Goal: Information Seeking & Learning: Find specific fact

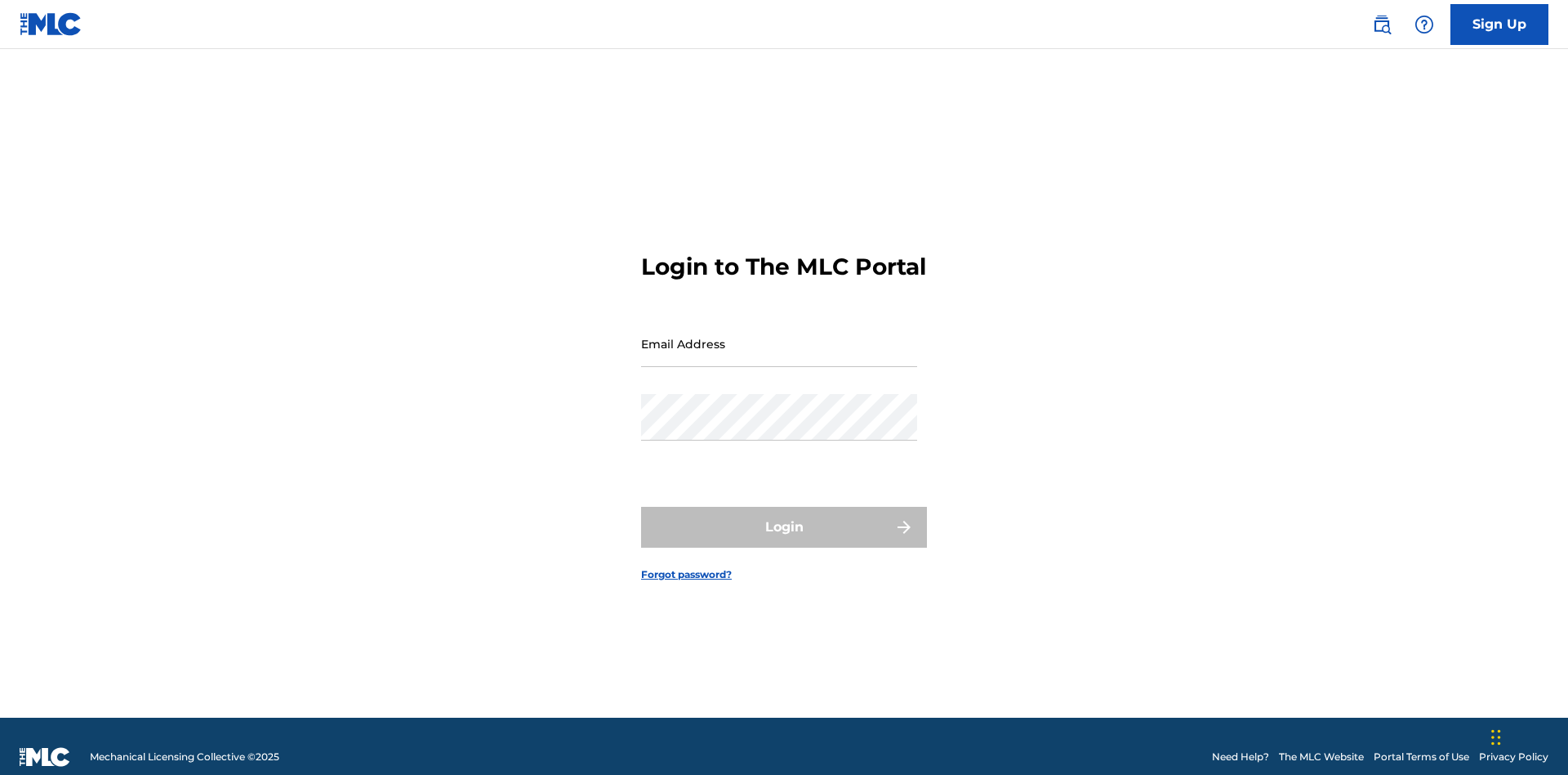
scroll to position [21, 0]
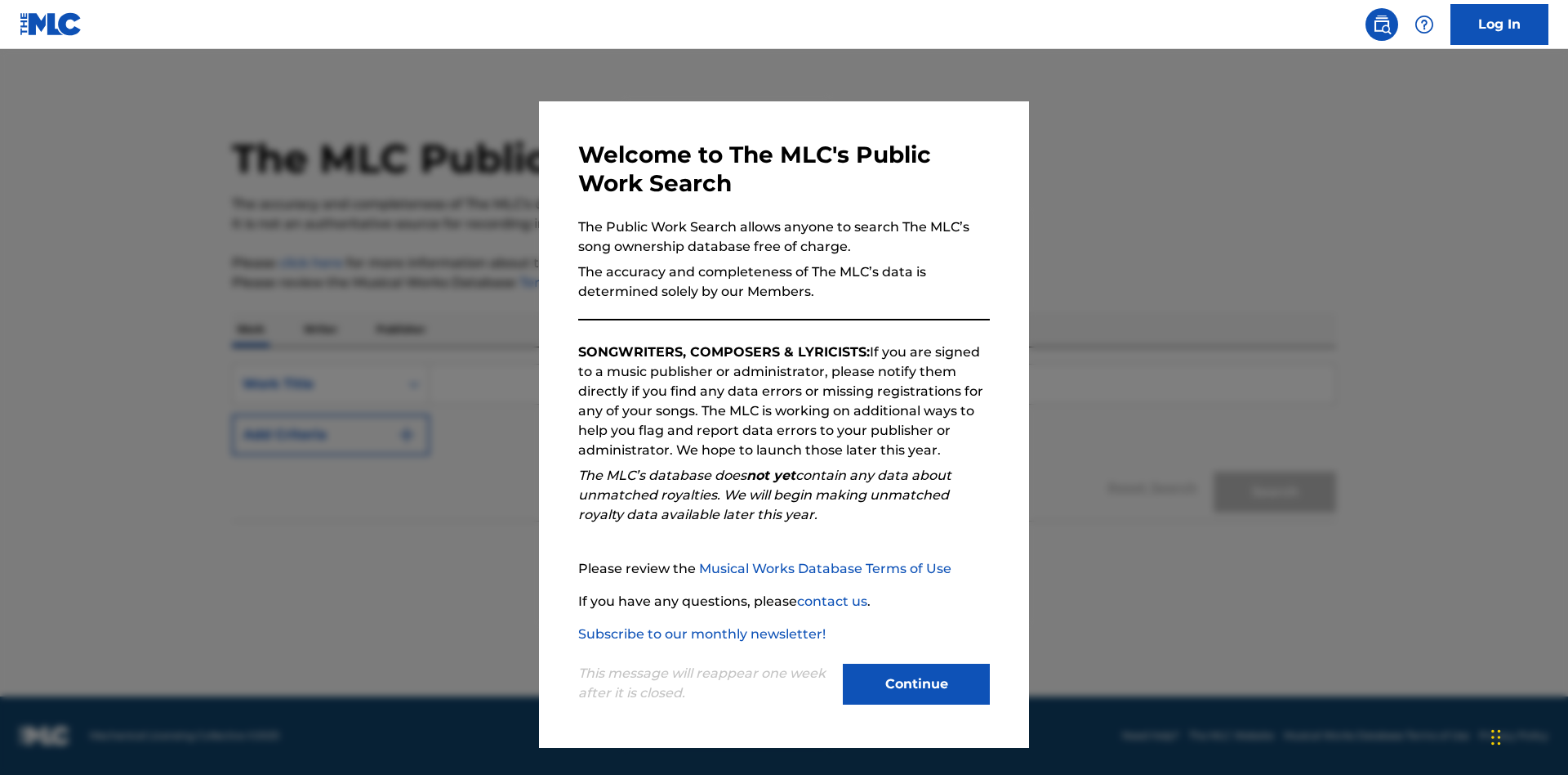
click at [916, 684] on button "Continue" at bounding box center [916, 684] width 147 height 40
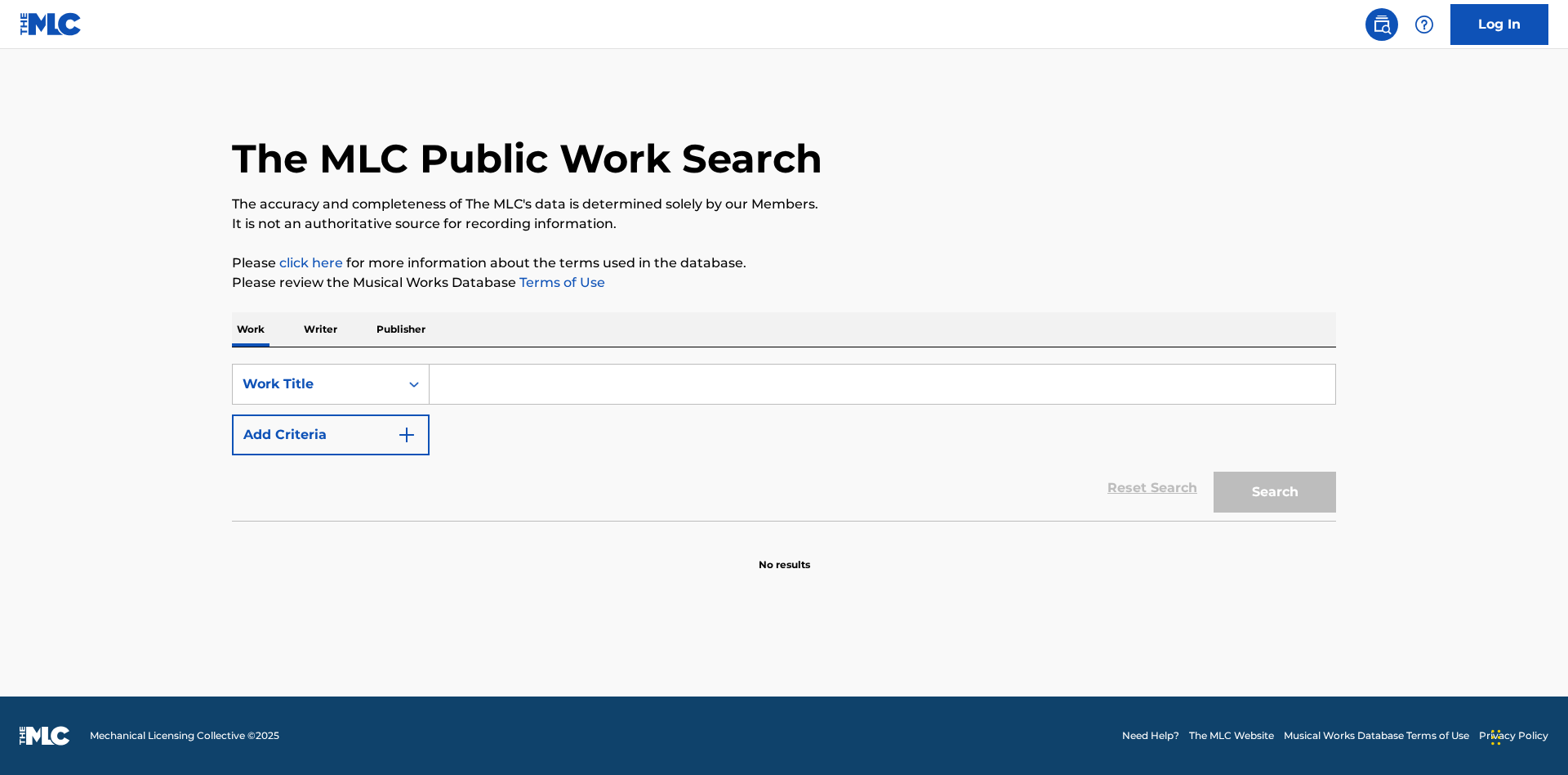
click at [330, 434] on button "Add Criteria" at bounding box center [330, 434] width 197 height 40
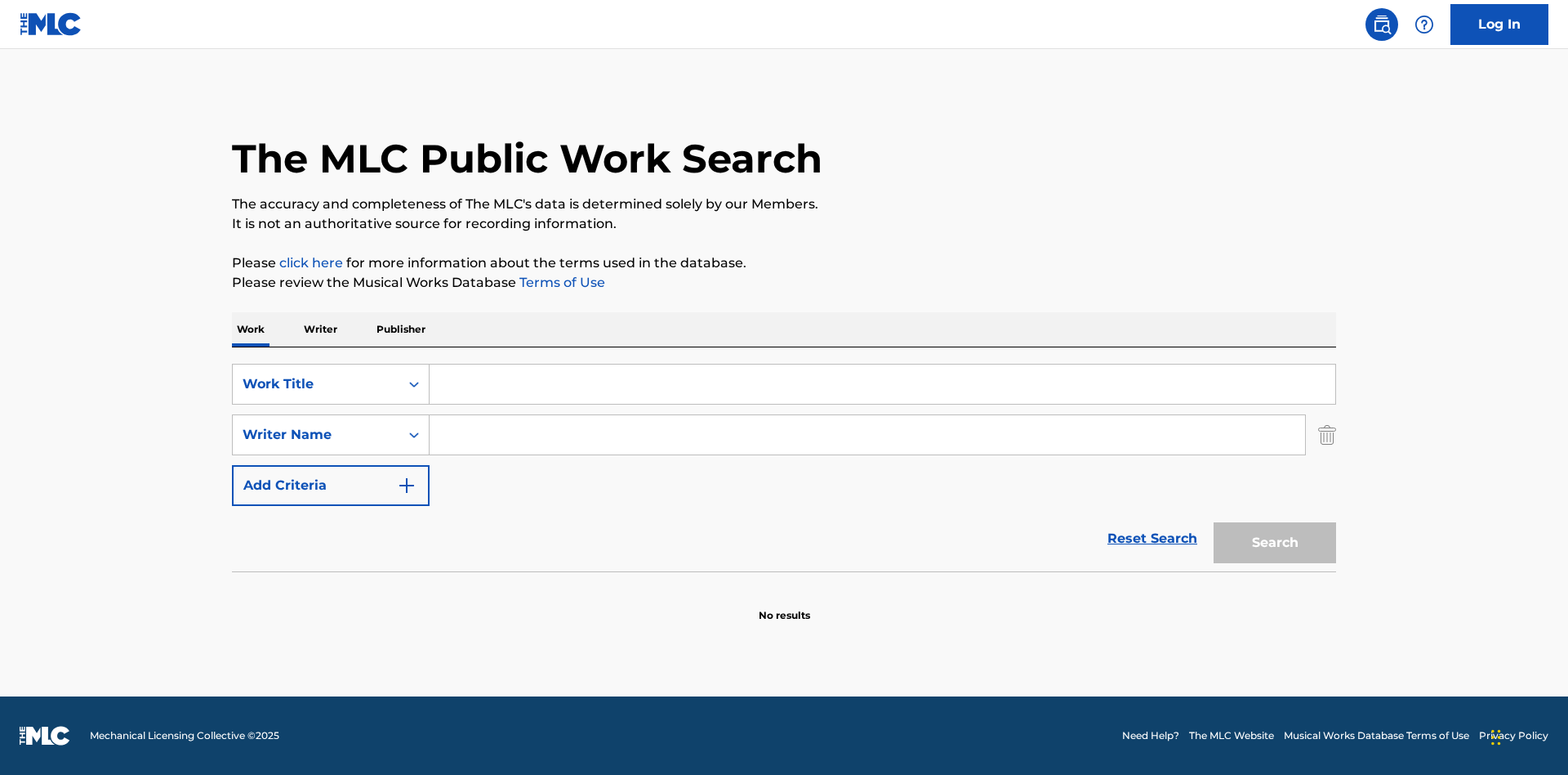
click at [330, 486] on button "Add Criteria" at bounding box center [330, 485] width 197 height 40
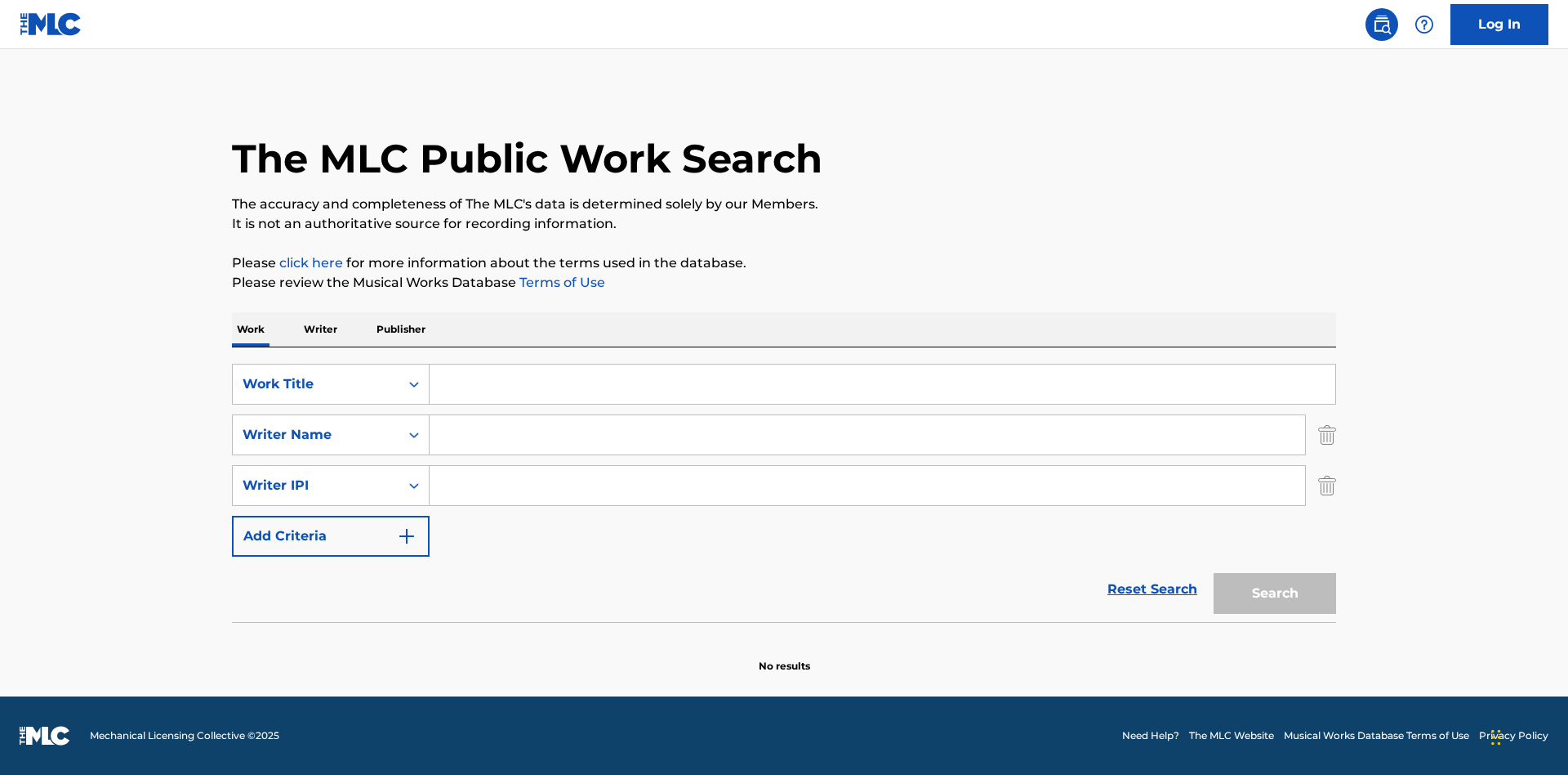
click at [330, 536] on button "Add Criteria" at bounding box center [330, 536] width 197 height 40
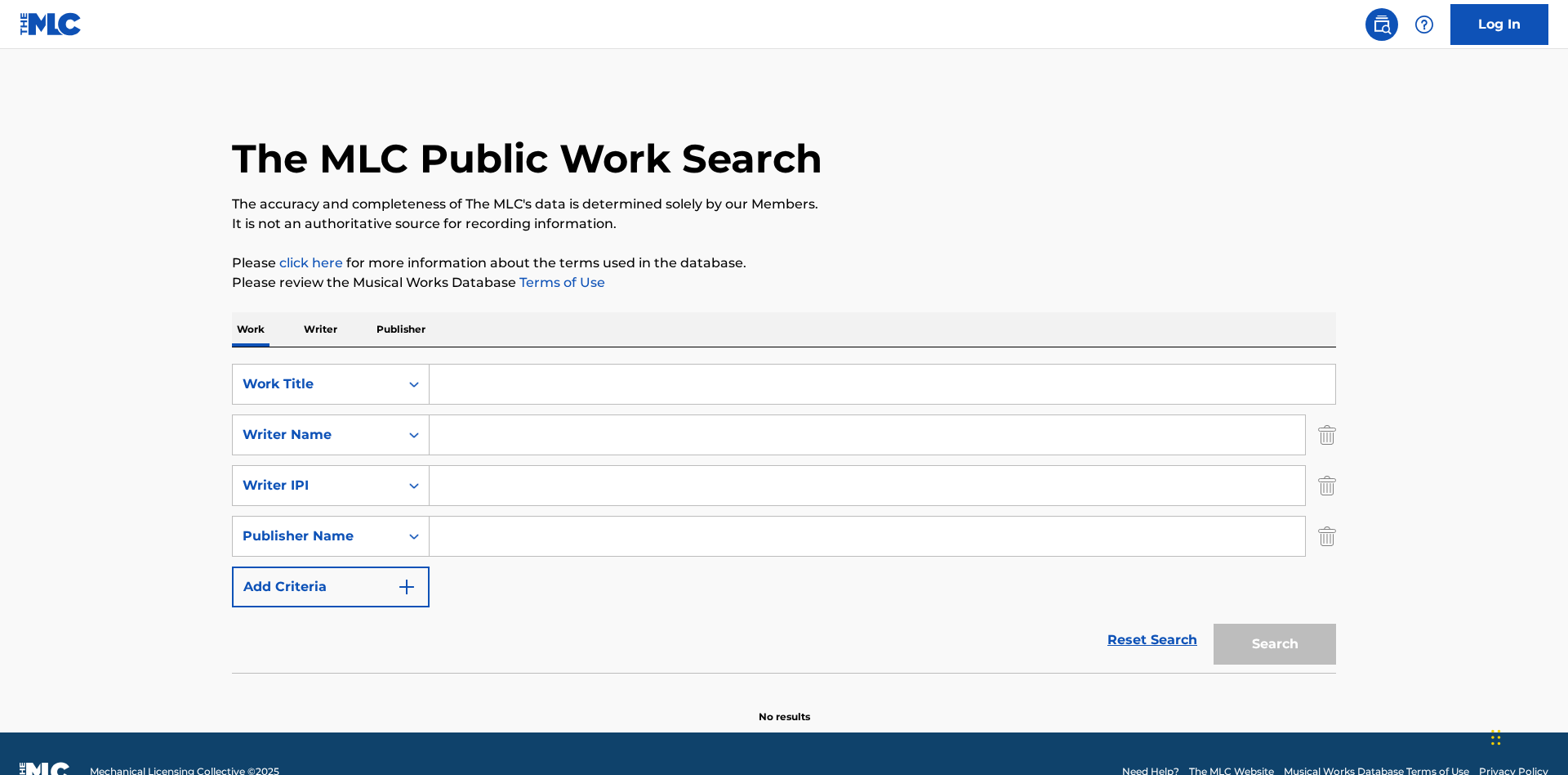
click at [330, 566] on button "Add Criteria" at bounding box center [330, 586] width 197 height 40
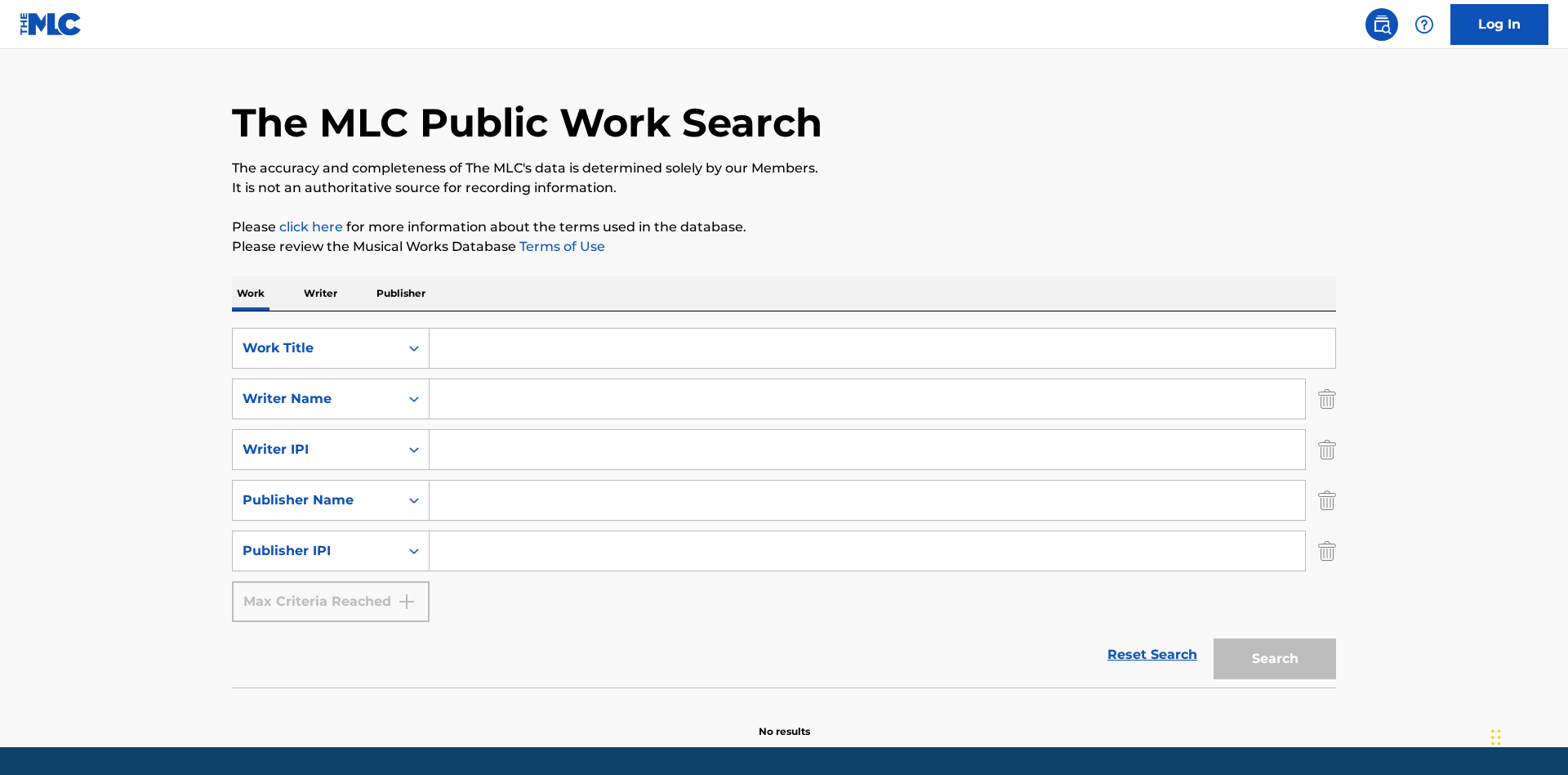
scroll to position [87, 0]
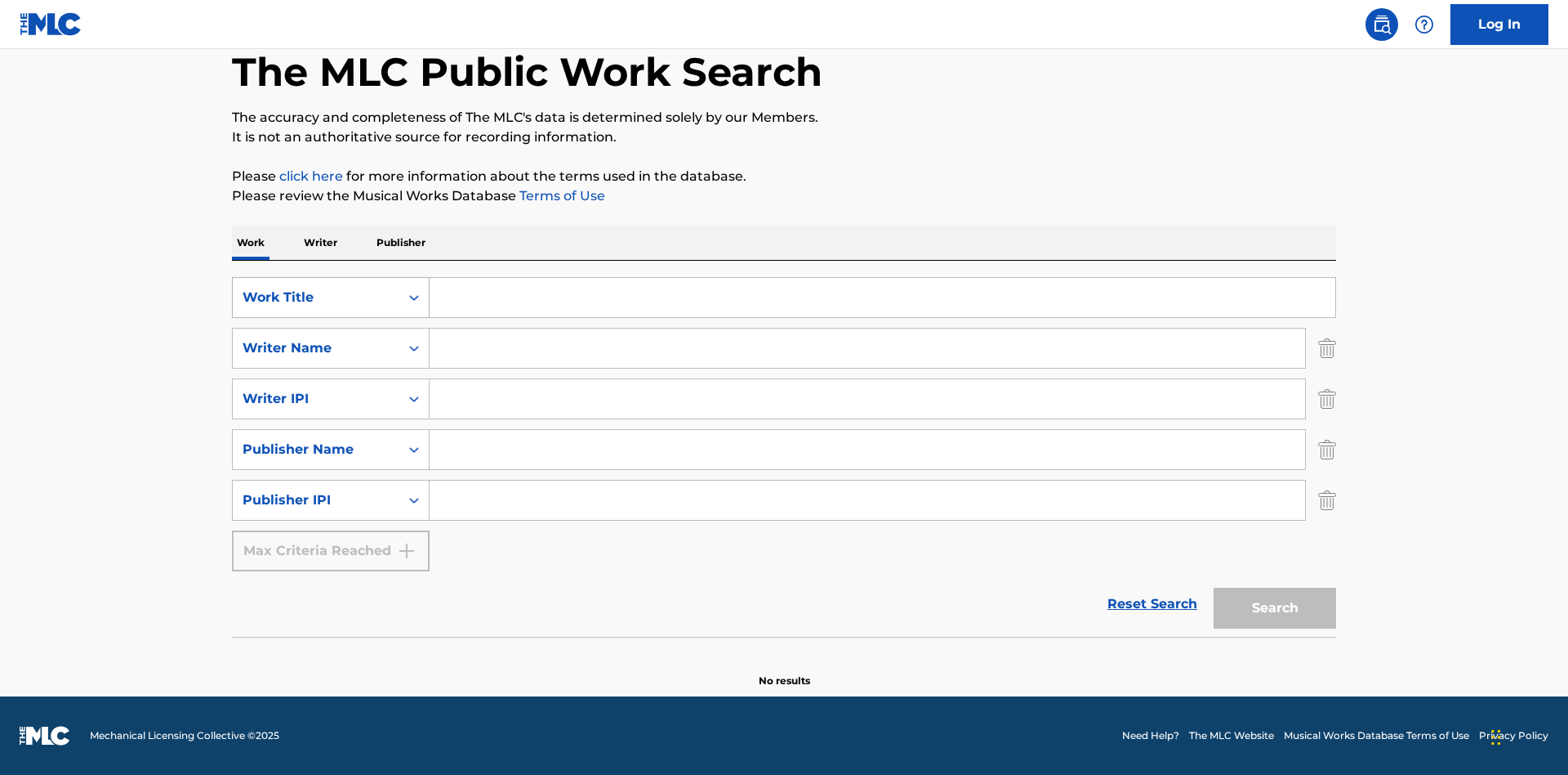
click at [316, 298] on div "Work Title" at bounding box center [316, 297] width 147 height 19
click at [330, 338] on div "ISWC" at bounding box center [330, 338] width 196 height 40
click at [316, 348] on div "Writer Name" at bounding box center [316, 347] width 147 height 19
click at [330, 389] on div "MLC Publisher Number" at bounding box center [330, 389] width 196 height 40
click at [316, 399] on div "Writer IPI" at bounding box center [316, 398] width 147 height 19
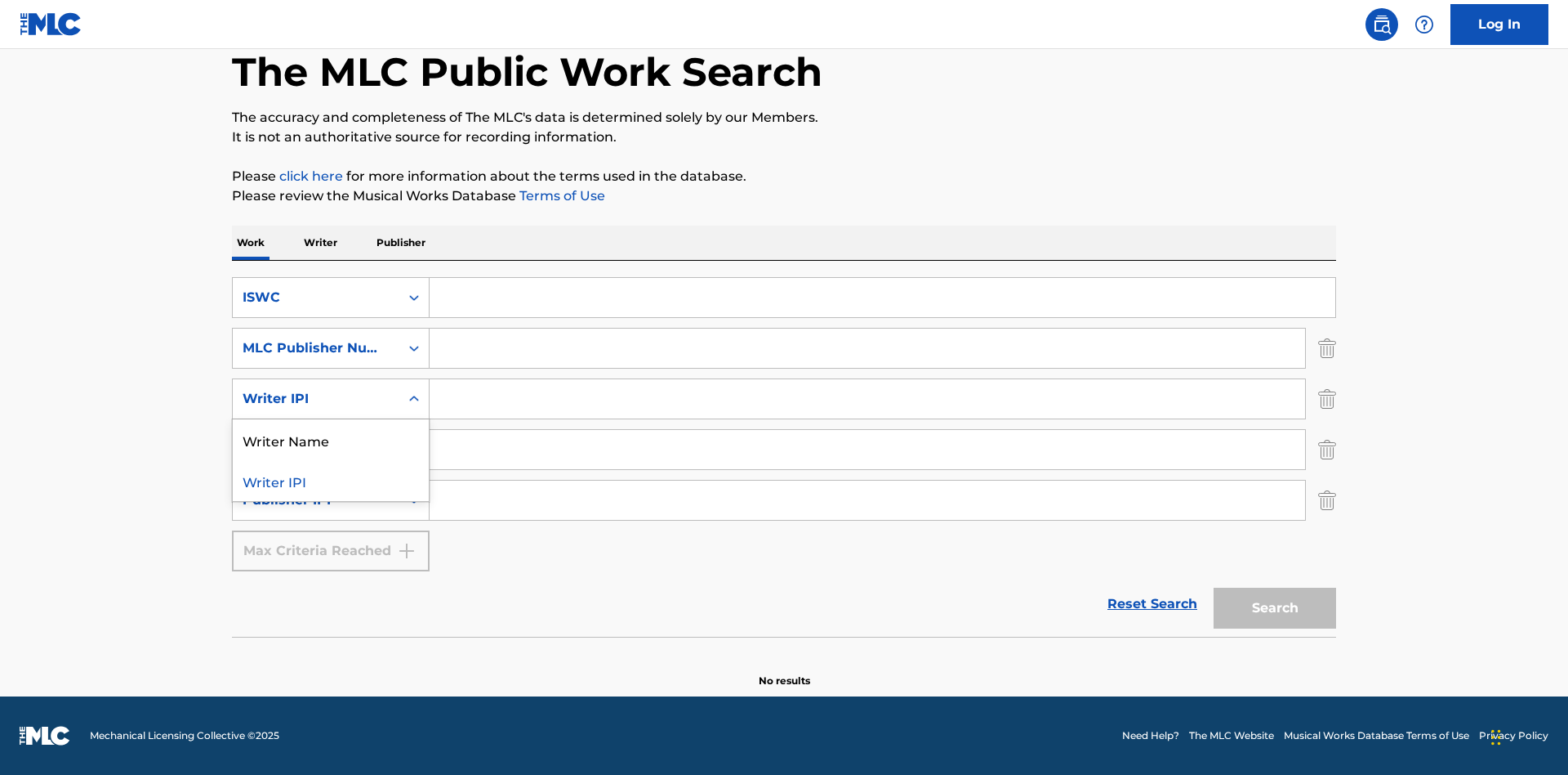
click at [330, 439] on div "Writer Name" at bounding box center [330, 439] width 196 height 40
click at [316, 449] on div "Publisher Name" at bounding box center [316, 449] width 147 height 19
click at [330, 490] on div "Writer IPI" at bounding box center [330, 490] width 196 height 40
click at [316, 500] on div "Publisher IPI" at bounding box center [316, 499] width 147 height 19
click at [330, 541] on div "Publisher Name" at bounding box center [330, 541] width 196 height 40
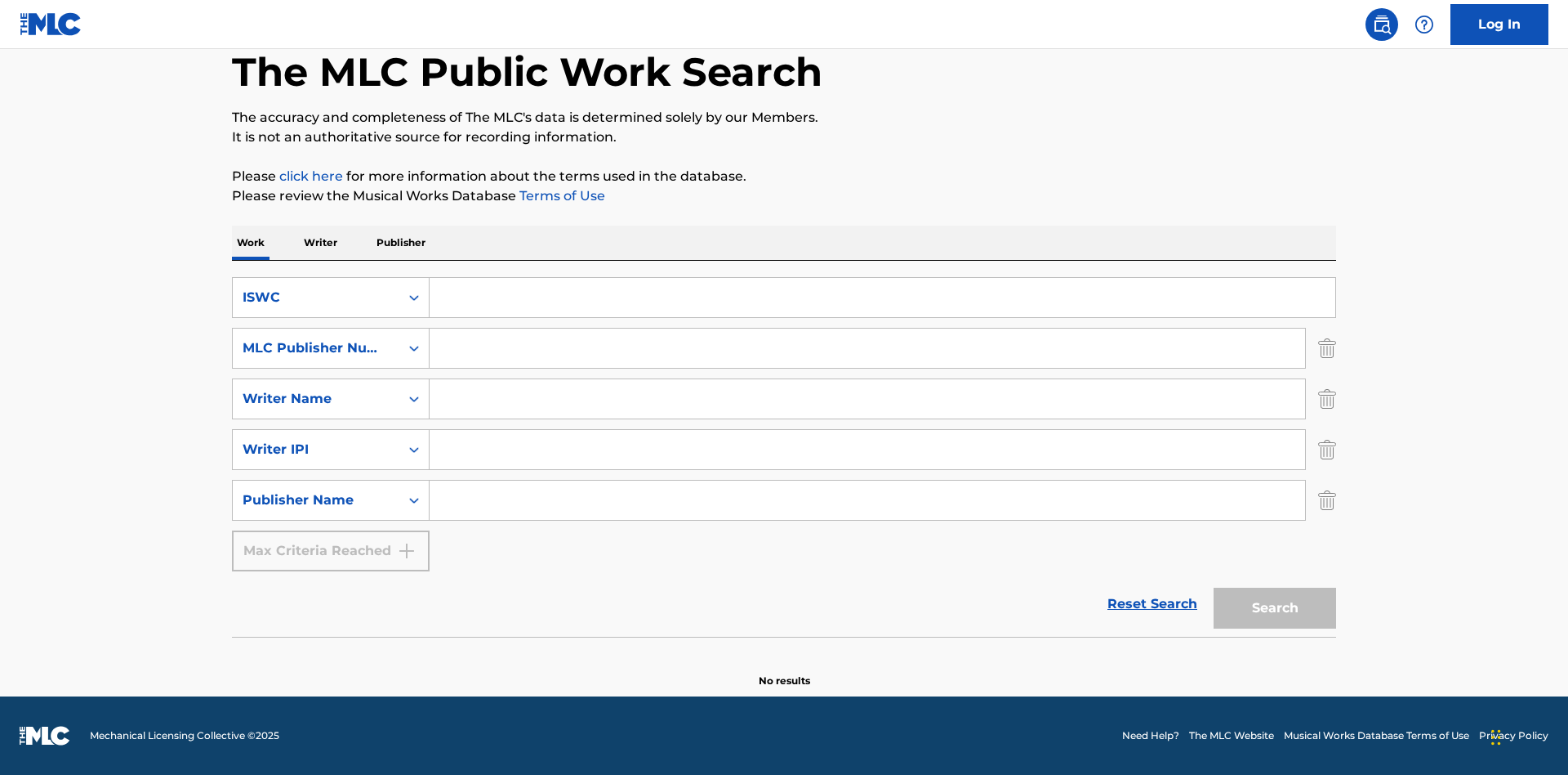
click at [882, 298] on input "Search Form" at bounding box center [883, 297] width 906 height 40
type input "T-917.105.8"
click at [867, 348] on input "Search Form" at bounding box center [867, 348] width 876 height 40
type input "P06967"
click at [867, 399] on input "Search Form" at bounding box center [867, 399] width 876 height 40
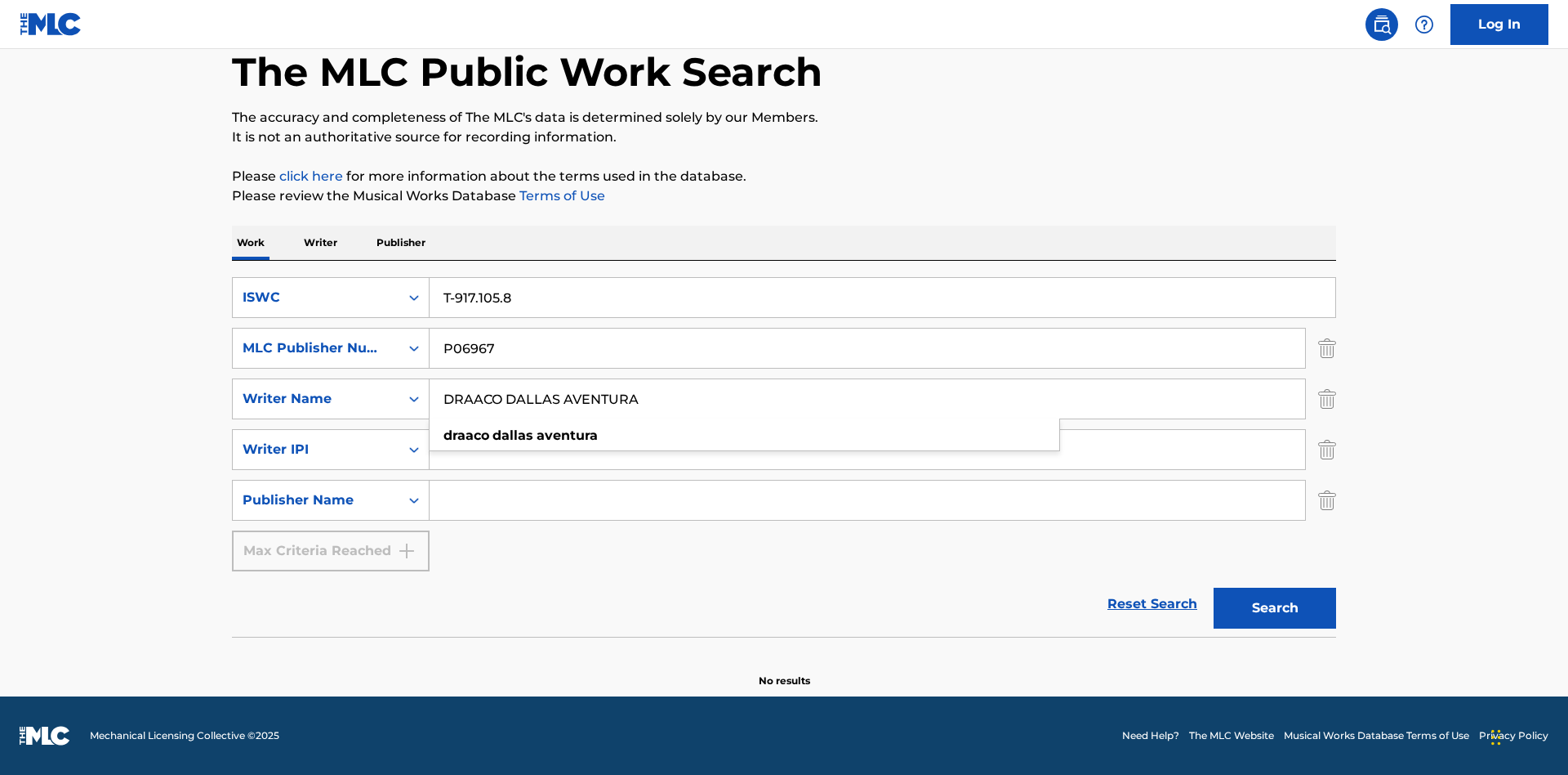
type input "DRAACO DALLAS AVENTURA"
click at [867, 449] on input "Search Form" at bounding box center [867, 449] width 876 height 40
type input "00766422818"
click at [867, 500] on input "Search Form" at bounding box center [867, 500] width 876 height 40
type input "DRAACO AVENTURA PUB DESIGNEE"
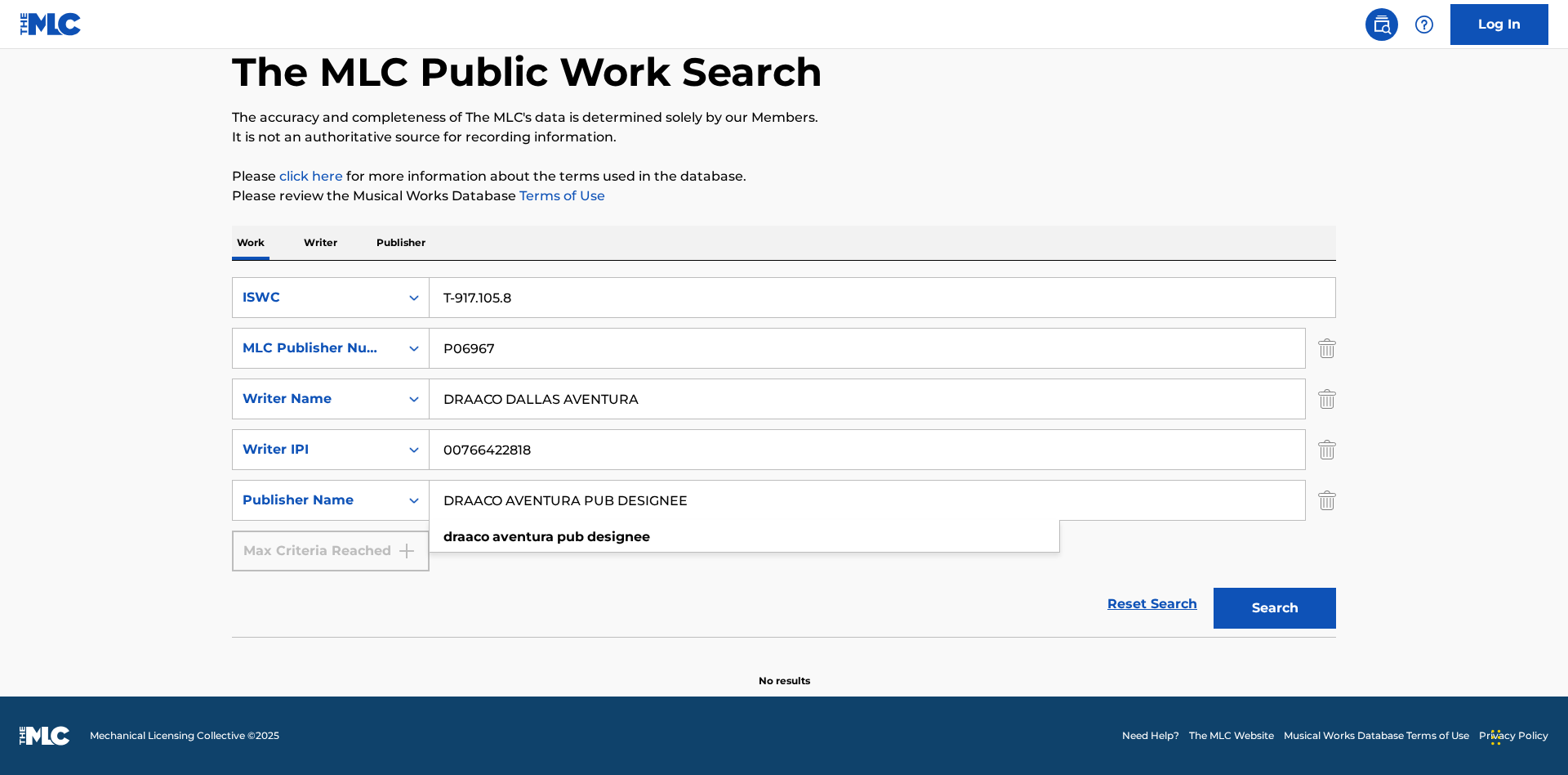
click at [1275, 608] on button "Search" at bounding box center [1275, 608] width 122 height 40
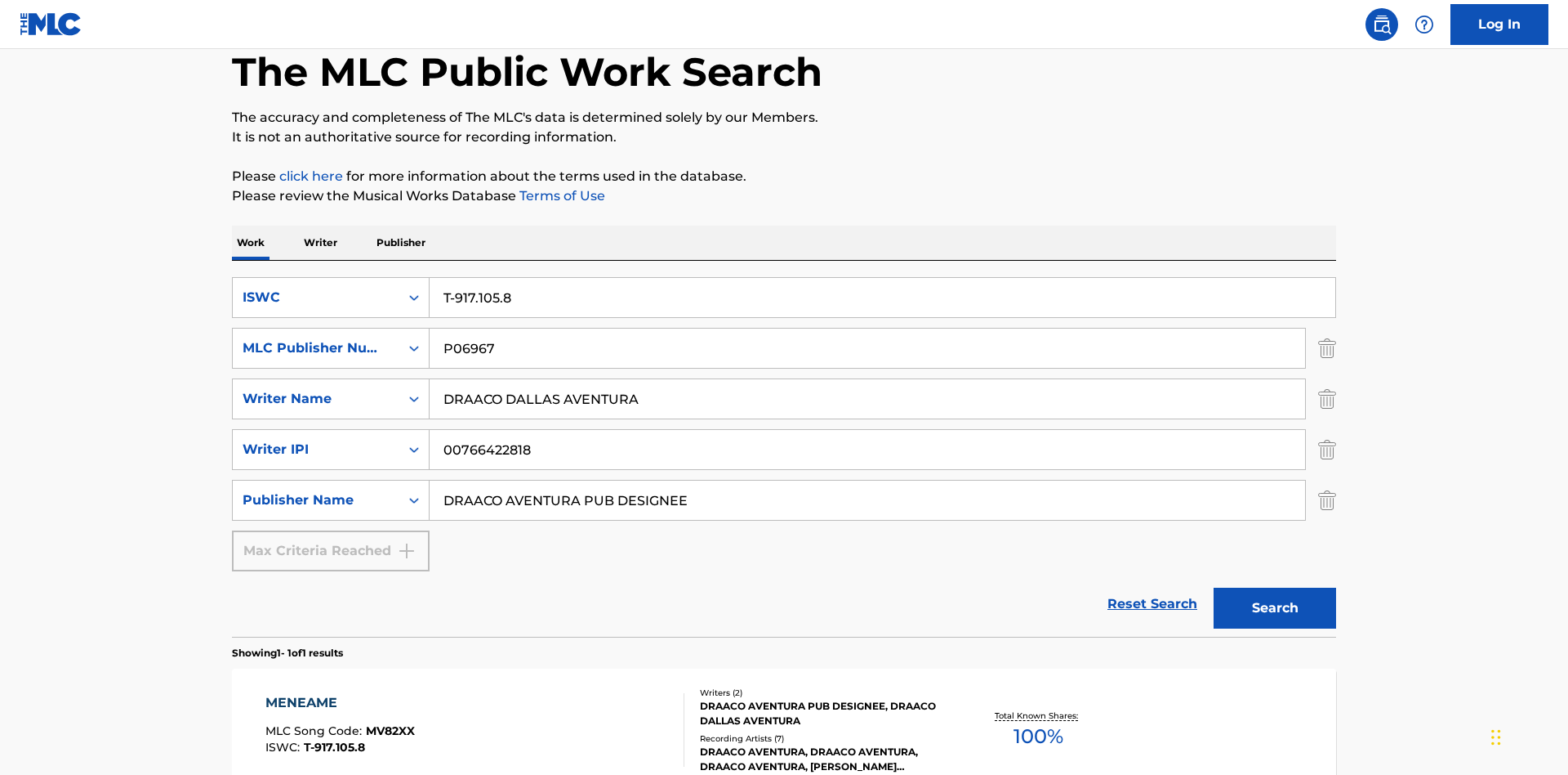
scroll to position [266, 0]
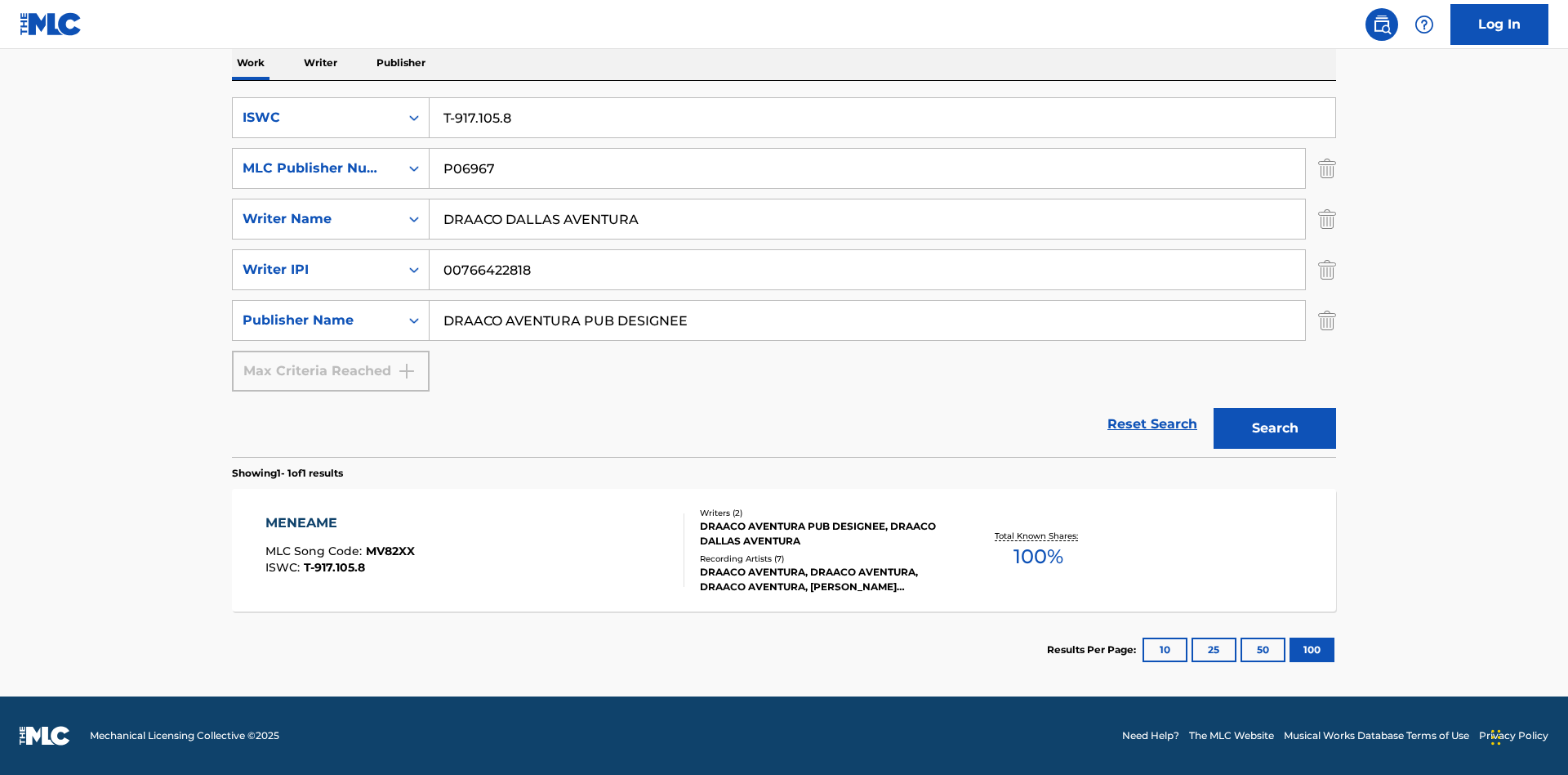
click at [339, 523] on div "MENEAME" at bounding box center [340, 523] width 149 height 19
click at [330, 199] on div "MLC Song Code" at bounding box center [330, 199] width 196 height 40
click at [316, 169] on div "MLC Publisher Number" at bounding box center [316, 168] width 147 height 19
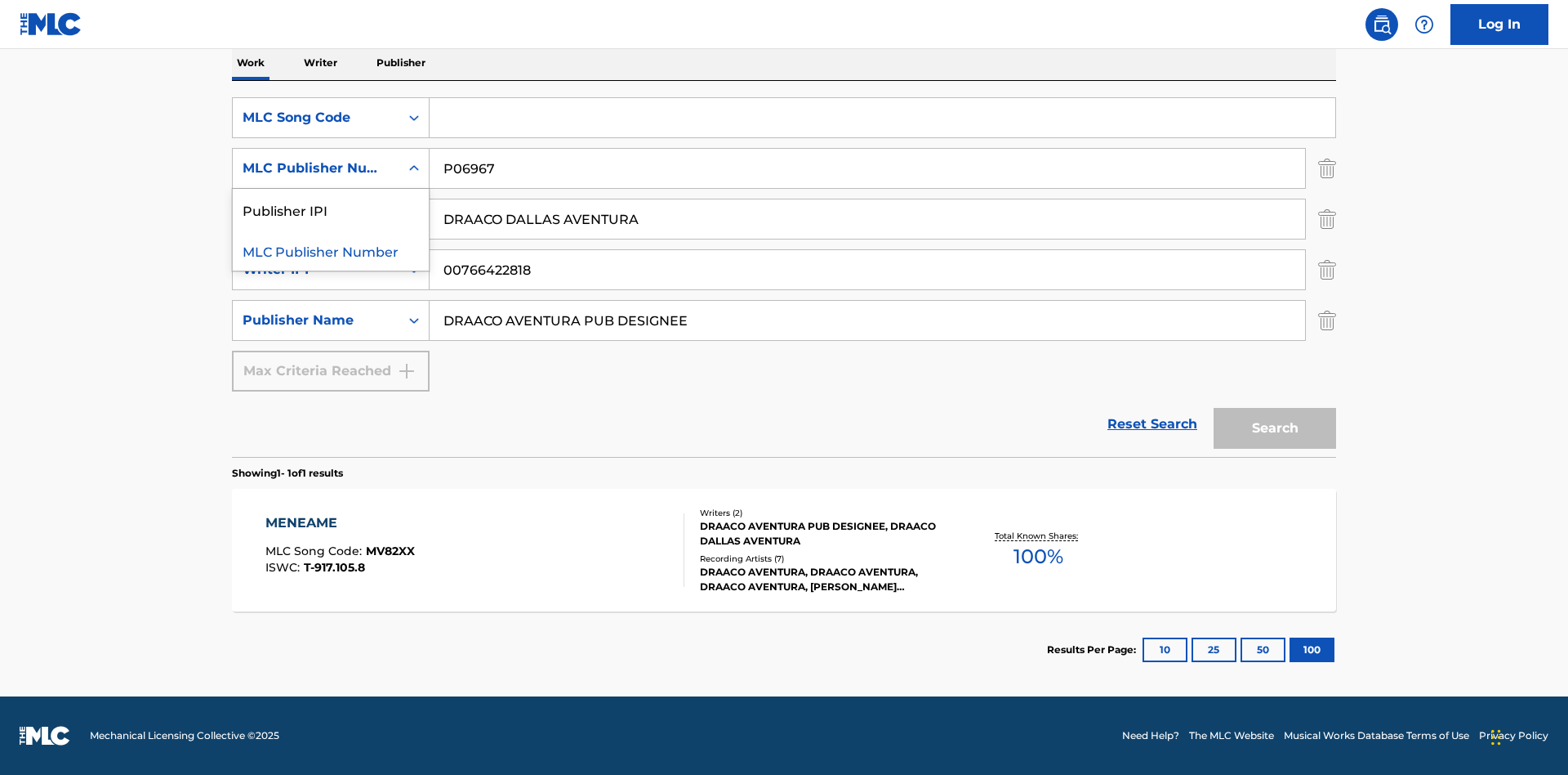
click at [330, 209] on div "Publisher IPI" at bounding box center [330, 209] width 196 height 40
click at [882, 118] on input "Search Form" at bounding box center [883, 117] width 906 height 40
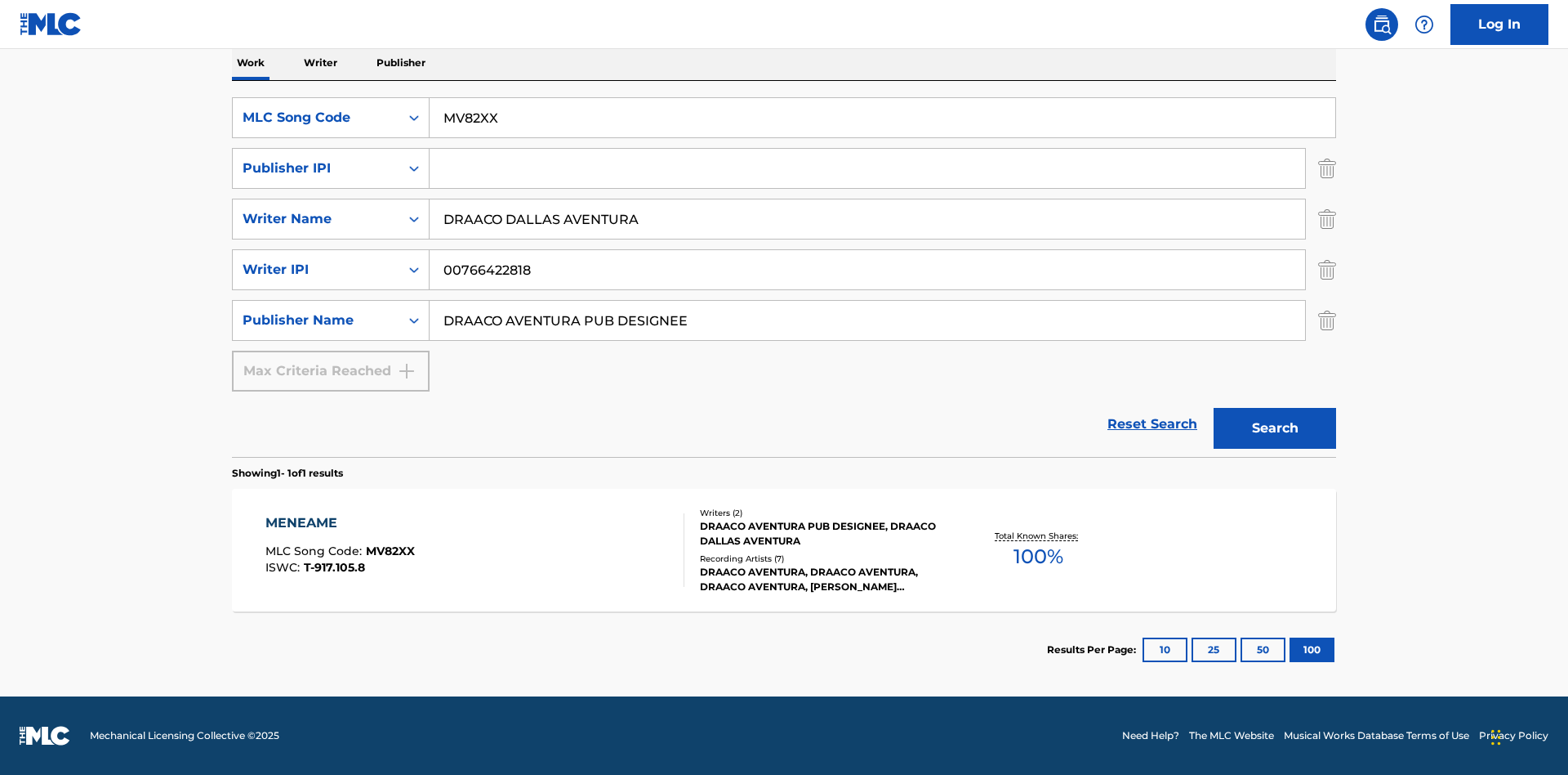
type input "MV82XX"
click at [867, 169] on input "Search Form" at bounding box center [867, 168] width 876 height 40
type input "00766422818"
click at [1275, 428] on button "Search" at bounding box center [1275, 428] width 122 height 40
click at [339, 523] on div "MENEAME" at bounding box center [340, 523] width 149 height 19
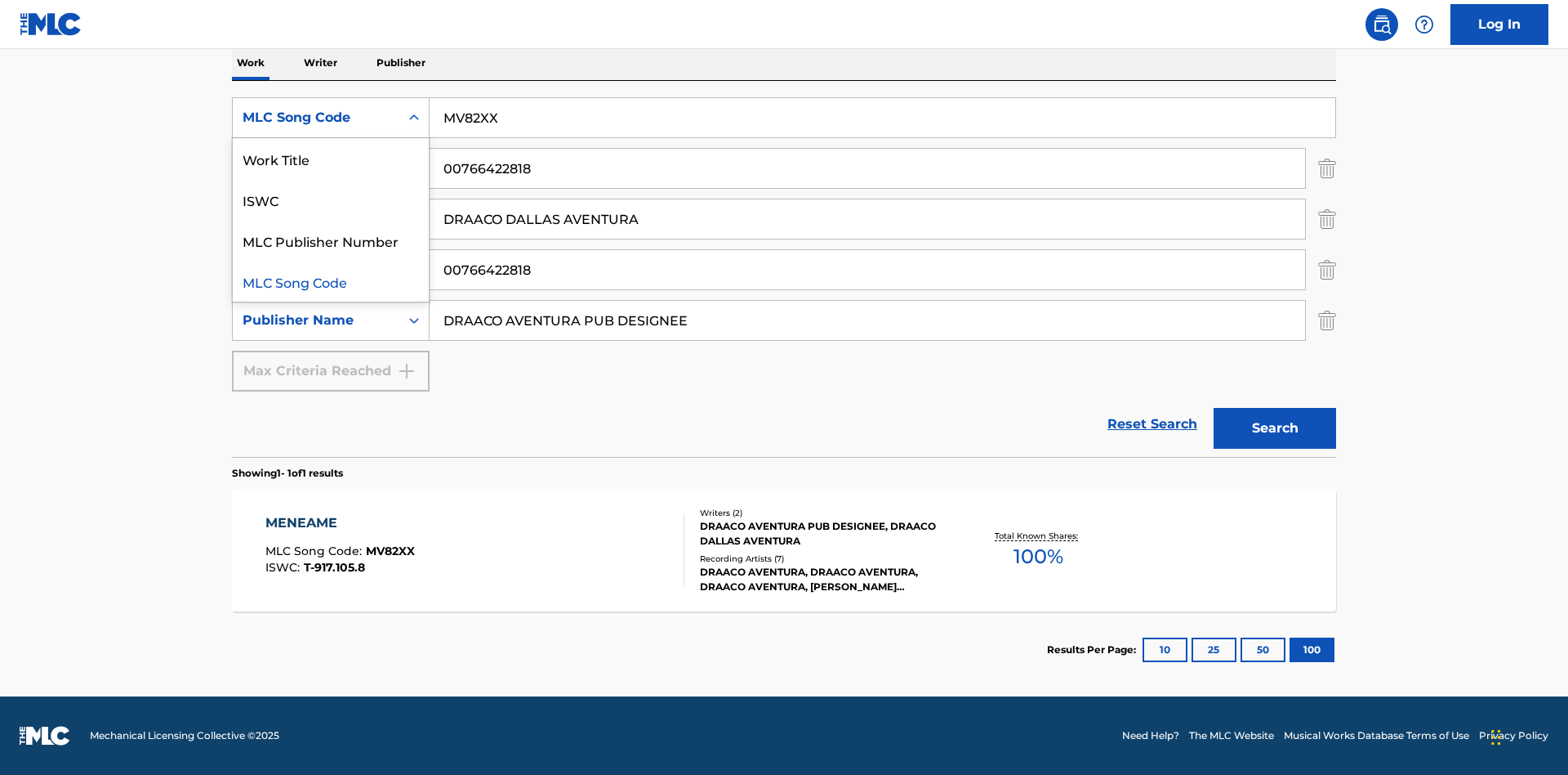
click at [330, 159] on div "Work Title" at bounding box center [330, 159] width 196 height 40
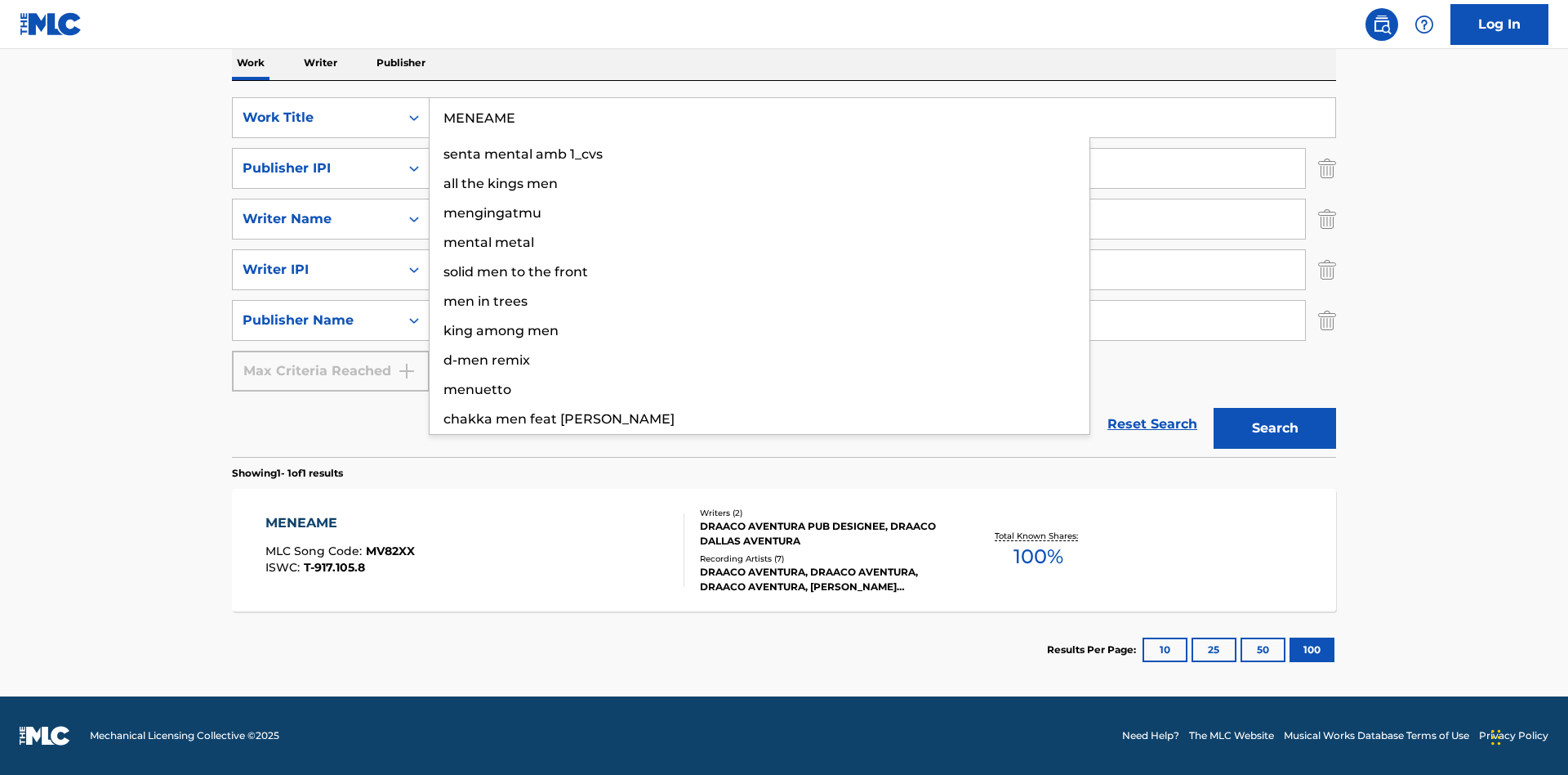
type input "MENEAME"
click at [1275, 428] on button "Search" at bounding box center [1275, 428] width 122 height 40
